Goal: Transaction & Acquisition: Purchase product/service

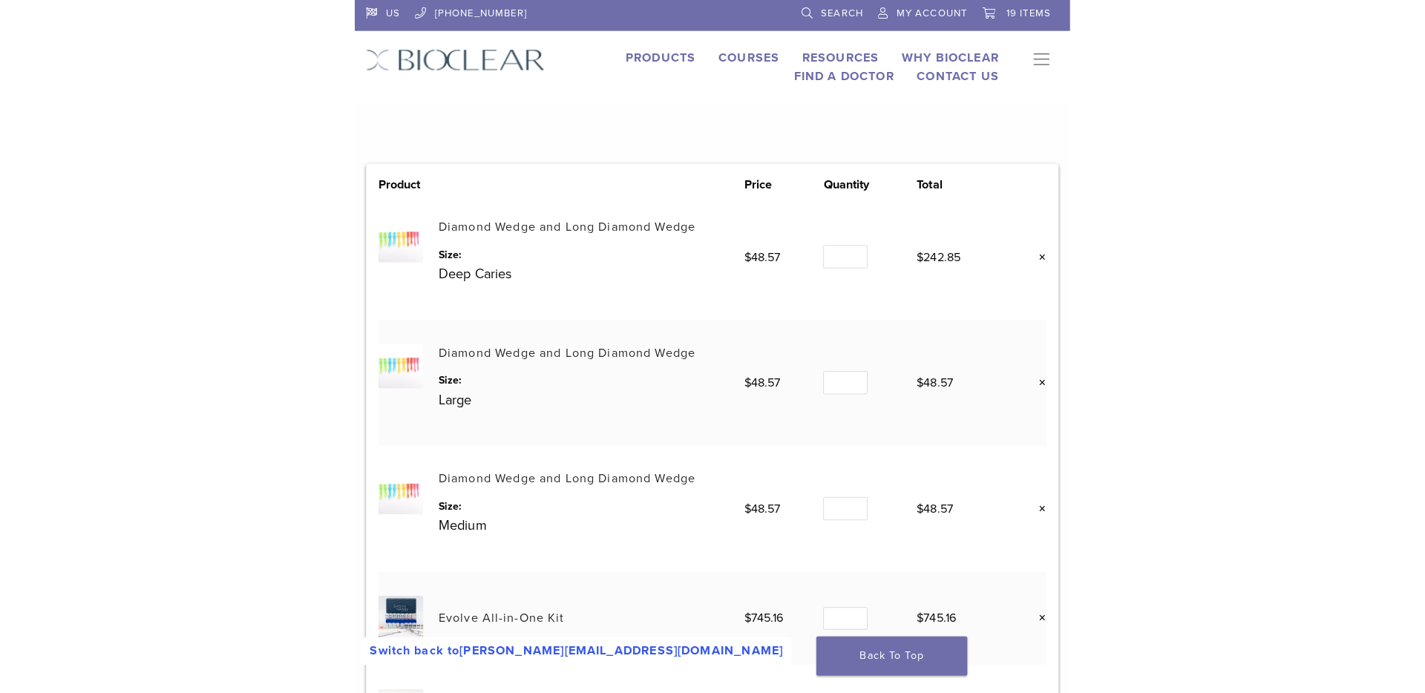
scroll to position [486, 0]
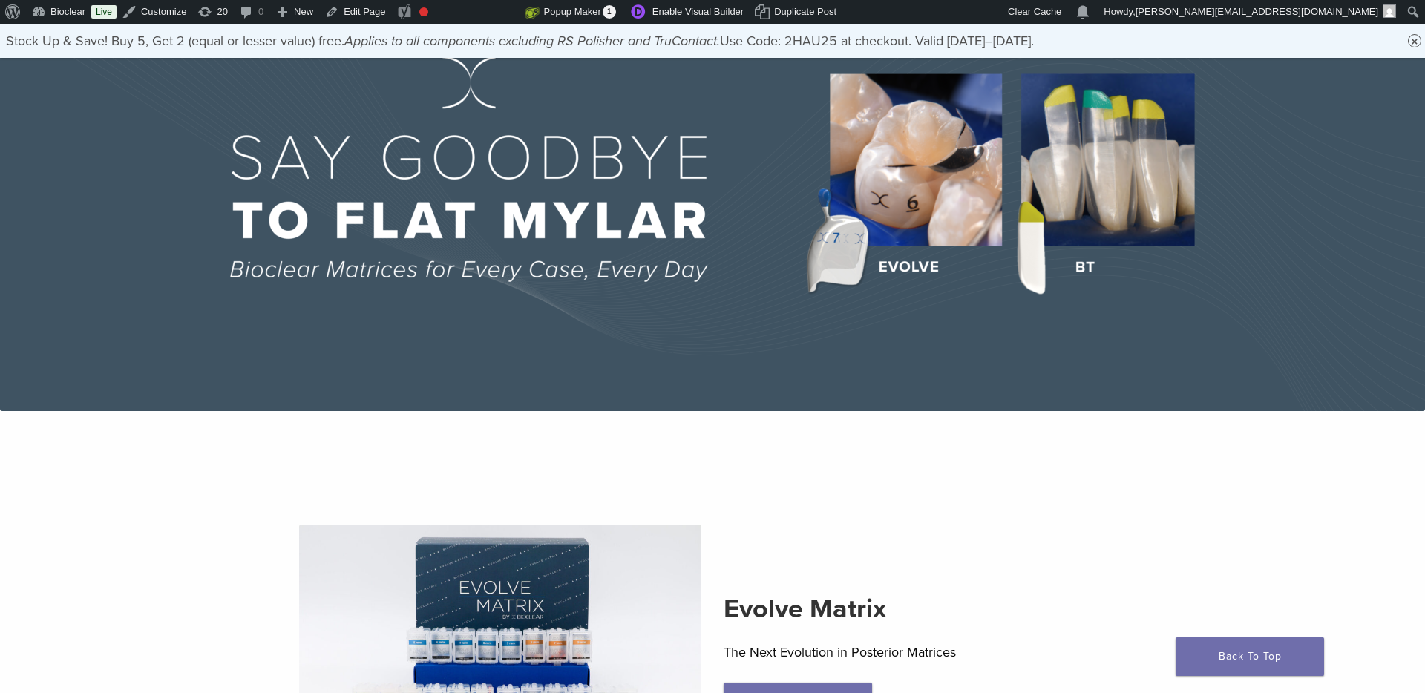
scroll to position [12, 0]
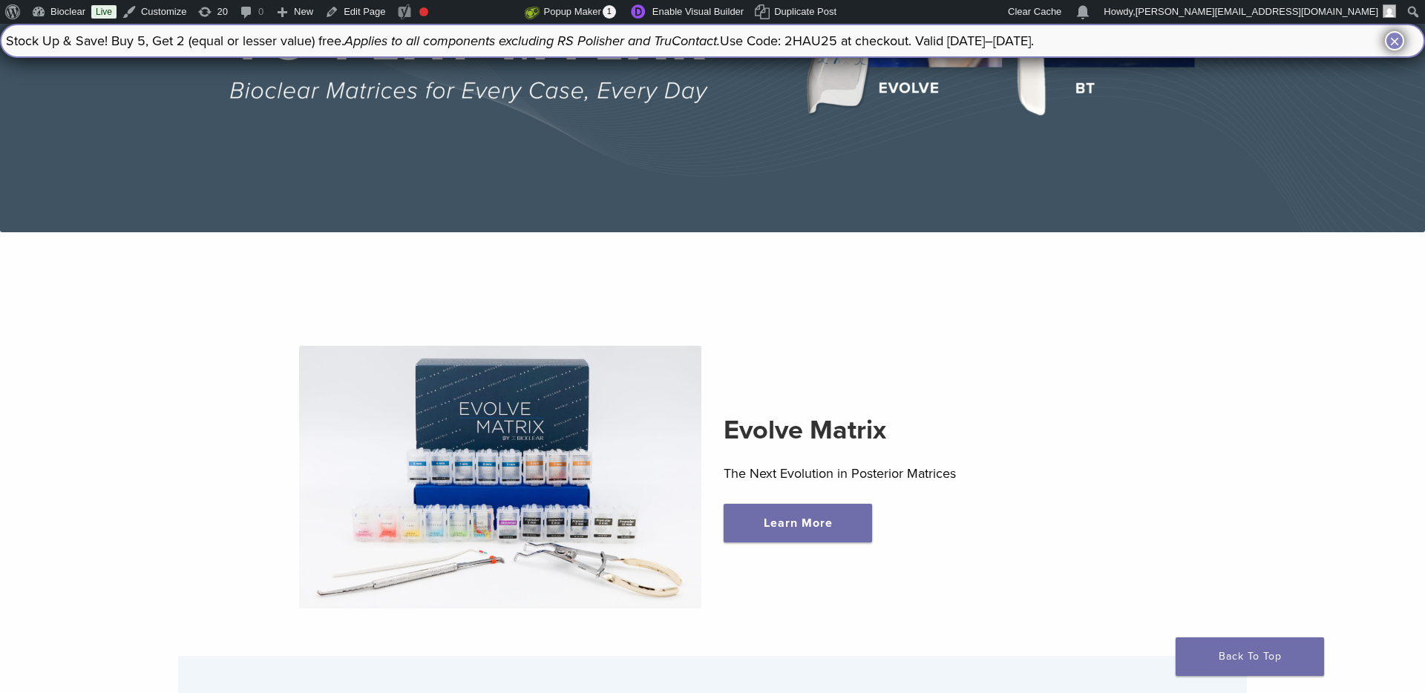
scroll to position [344, 0]
